Goal: Find specific page/section: Find specific page/section

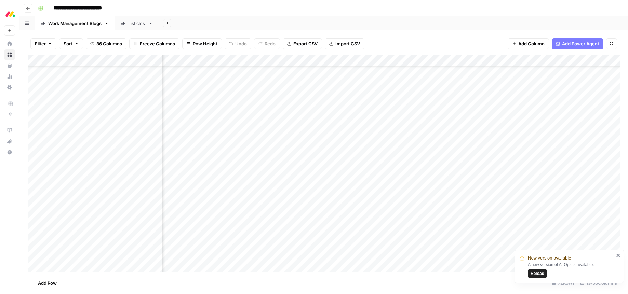
scroll to position [604, 0]
drag, startPoint x: 536, startPoint y: 272, endPoint x: 547, endPoint y: 277, distance: 12.2
click at [536, 272] on span "Reload" at bounding box center [537, 274] width 14 height 6
click at [134, 20] on div "Listicles" at bounding box center [136, 23] width 17 height 7
